Goal: Check status: Check status

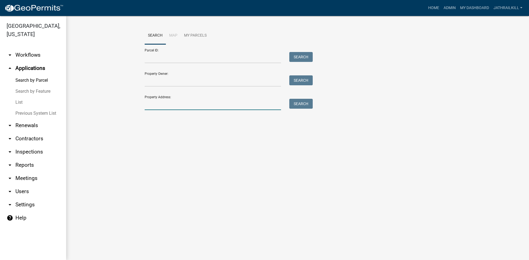
drag, startPoint x: 159, startPoint y: 101, endPoint x: 156, endPoint y: 98, distance: 3.9
click at [158, 100] on input "Property Address:" at bounding box center [213, 104] width 136 height 11
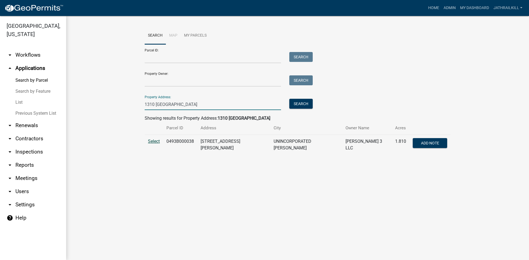
type input "1310 [GEOGRAPHIC_DATA]"
click at [153, 143] on span "Select" at bounding box center [154, 141] width 12 height 5
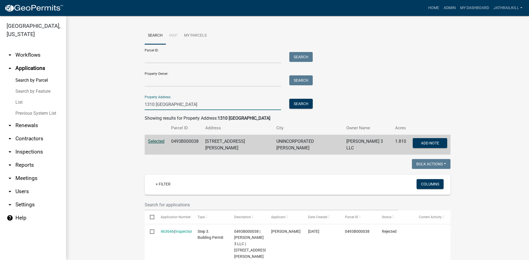
click at [201, 101] on input "1310 [GEOGRAPHIC_DATA]" at bounding box center [213, 104] width 136 height 11
click at [200, 101] on input "1310 [GEOGRAPHIC_DATA]" at bounding box center [213, 104] width 136 height 11
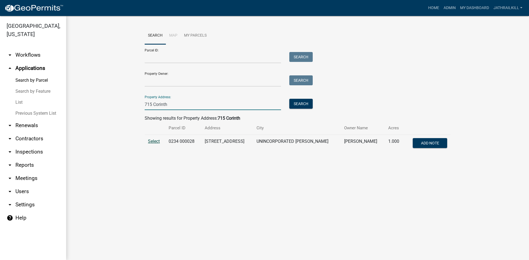
type input "715 Corinth"
click at [156, 142] on span "Select" at bounding box center [154, 141] width 12 height 5
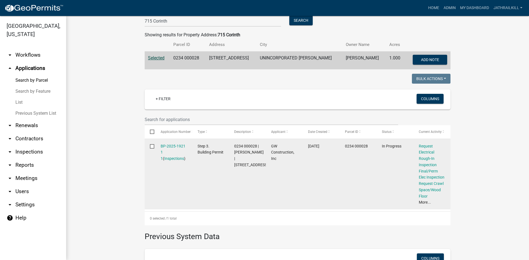
scroll to position [110, 0]
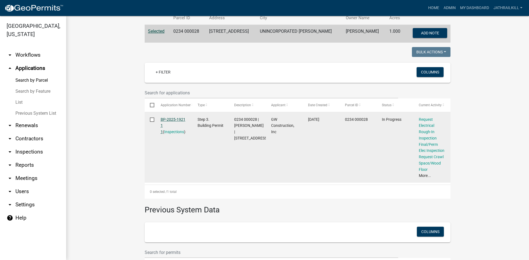
click at [179, 119] on link "BP-2025-1921 1 1" at bounding box center [173, 125] width 25 height 17
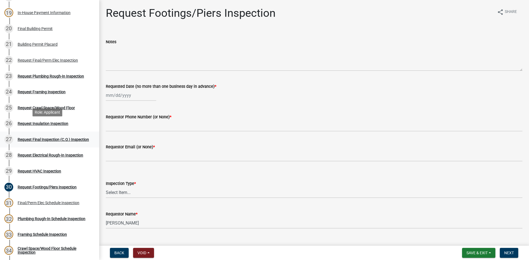
scroll to position [386, 0]
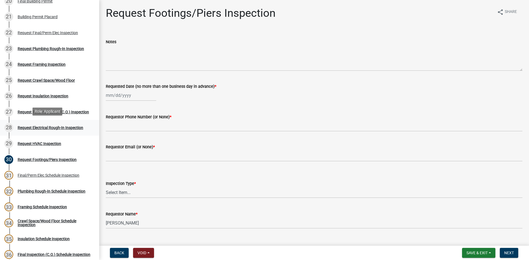
click at [66, 131] on link "28 Request Electrical Rough-In Inspection" at bounding box center [49, 128] width 99 height 16
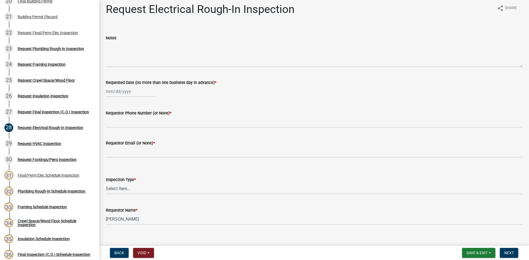
scroll to position [0, 0]
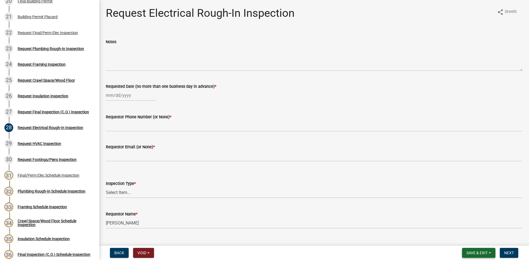
click at [480, 255] on span "Save & Exit" at bounding box center [477, 253] width 21 height 4
click at [472, 241] on button "Save & Exit" at bounding box center [474, 238] width 44 height 13
